Goal: Transaction & Acquisition: Purchase product/service

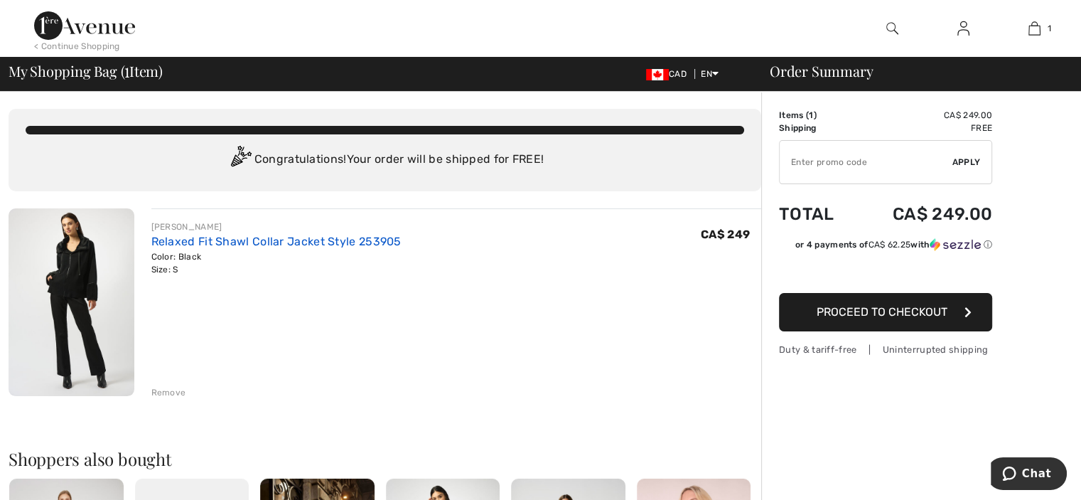
click at [239, 238] on link "Relaxed Fit Shawl Collar Jacket Style 253905" at bounding box center [276, 242] width 250 height 14
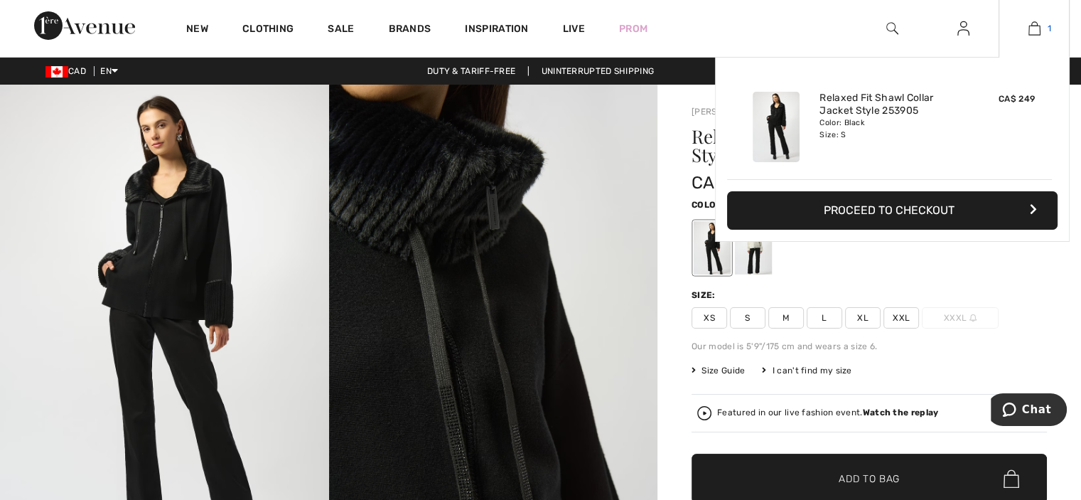
click at [1032, 24] on img at bounding box center [1035, 28] width 12 height 17
